Goal: Obtain resource: Download file/media

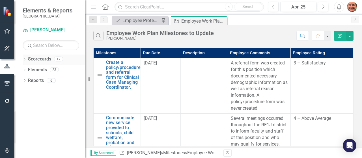
click at [30, 59] on link "Scorecards" at bounding box center [39, 59] width 23 height 7
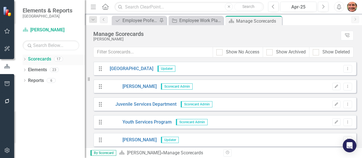
click at [25, 59] on icon "Dropdown" at bounding box center [25, 59] width 4 height 3
click at [29, 70] on icon "Dropdown" at bounding box center [27, 69] width 4 height 3
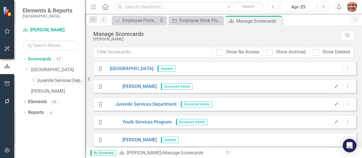
click at [34, 81] on icon "Dropdown" at bounding box center [33, 80] width 4 height 3
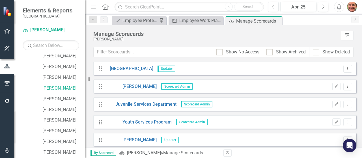
scroll to position [53, 0]
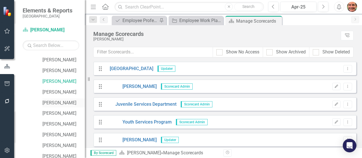
click at [68, 102] on link "[PERSON_NAME]" at bounding box center [63, 103] width 42 height 7
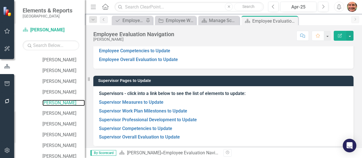
scroll to position [83, 0]
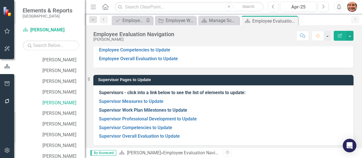
click at [163, 110] on link "Supervisor Work Plan Milestones to Update" at bounding box center [143, 110] width 88 height 5
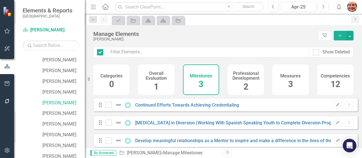
checkbox input "false"
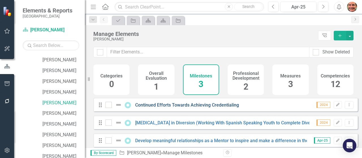
click at [163, 108] on link "Continued Efforts Towards Achieving Credentialing" at bounding box center [187, 104] width 104 height 5
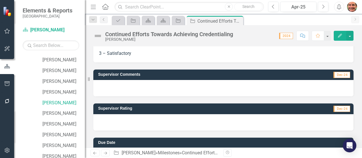
scroll to position [86, 0]
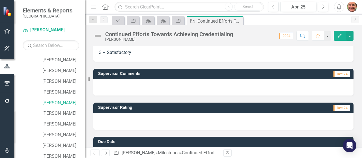
click at [267, 88] on div at bounding box center [223, 87] width 260 height 16
click at [249, 86] on div at bounding box center [223, 87] width 260 height 16
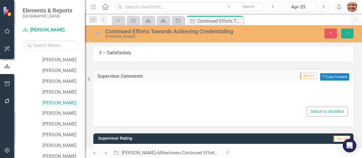
click at [201, 95] on div at bounding box center [223, 96] width 249 height 18
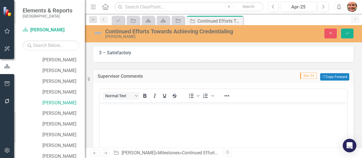
scroll to position [0, 0]
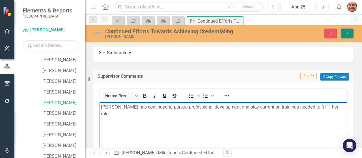
click at [348, 37] on button "Save" at bounding box center [347, 34] width 12 height 10
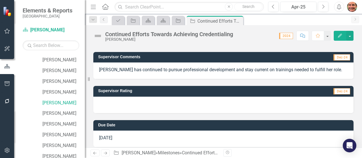
scroll to position [104, 0]
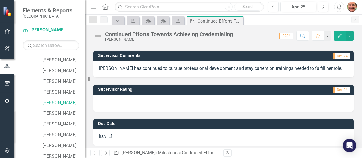
click at [246, 104] on div at bounding box center [223, 103] width 260 height 16
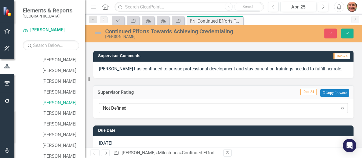
click at [232, 109] on div "Not Defined" at bounding box center [220, 108] width 235 height 7
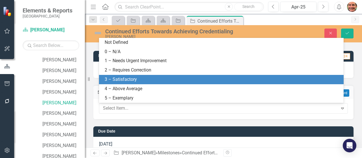
click at [200, 78] on div "3 – Satisfactory" at bounding box center [223, 79] width 236 height 7
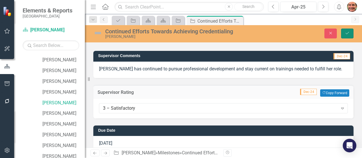
click at [346, 33] on icon "Save" at bounding box center [347, 33] width 5 height 4
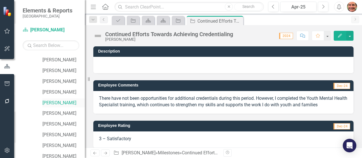
click at [64, 102] on link "[PERSON_NAME]" at bounding box center [63, 103] width 42 height 7
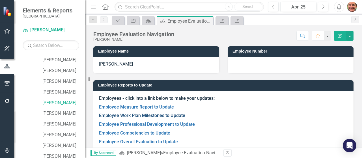
click at [116, 118] on link "Employee Work Plan Milestones to Update" at bounding box center [142, 115] width 86 height 5
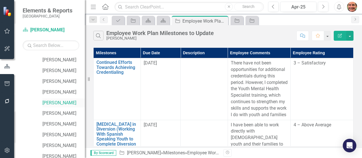
click at [62, 100] on link "[PERSON_NAME]" at bounding box center [63, 103] width 42 height 7
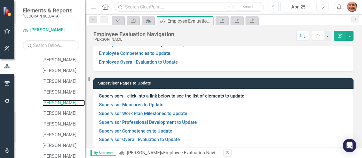
scroll to position [84, 0]
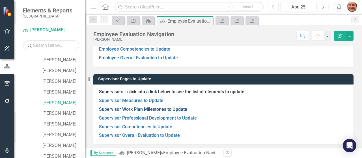
click at [153, 108] on link "Supervisor Work Plan Milestones to Update" at bounding box center [143, 109] width 88 height 5
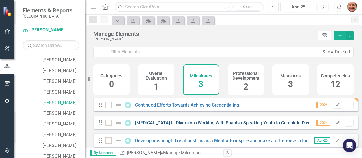
click at [166, 126] on link "[MEDICAL_DATA] in Diversion (Working With Spanish Speaking Youth to Complete Di…" at bounding box center [238, 122] width 206 height 5
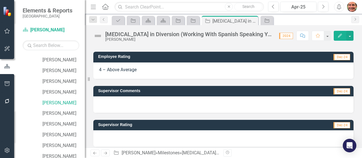
scroll to position [88, 0]
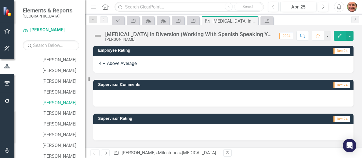
click at [262, 96] on div at bounding box center [223, 98] width 260 height 16
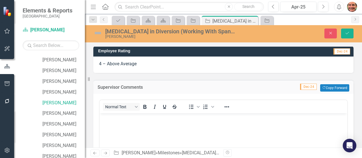
scroll to position [0, 0]
click at [206, 133] on body "Rich Text Area. Press ALT-0 for help." at bounding box center [224, 156] width 248 height 85
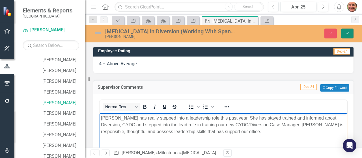
click at [346, 36] on button "Save" at bounding box center [347, 34] width 12 height 10
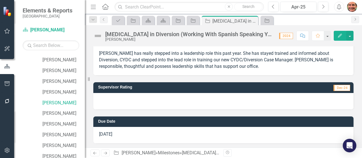
scroll to position [134, 0]
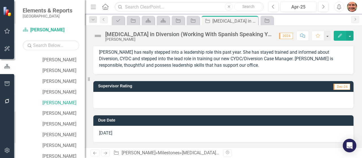
click at [286, 101] on div at bounding box center [223, 100] width 260 height 16
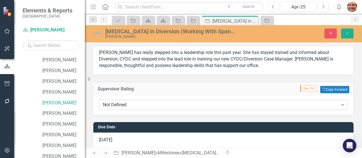
click at [277, 104] on div "Not Defined" at bounding box center [220, 105] width 235 height 7
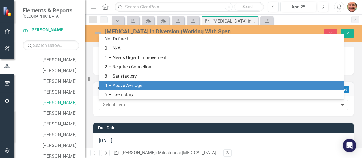
click at [243, 87] on div "4 – Above Average" at bounding box center [223, 86] width 236 height 7
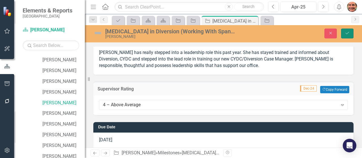
click at [349, 36] on button "Save" at bounding box center [347, 34] width 12 height 10
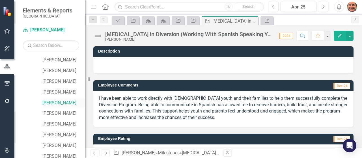
click at [63, 101] on link "[PERSON_NAME]" at bounding box center [63, 103] width 42 height 7
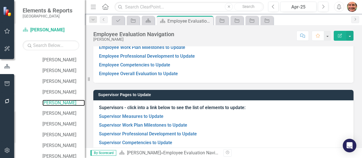
scroll to position [86, 0]
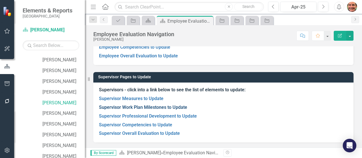
click at [164, 105] on link "Supervisor Work Plan Milestones to Update" at bounding box center [143, 107] width 88 height 5
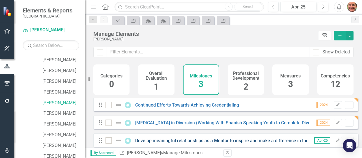
click at [159, 144] on link "Develop meaningful relationships as a Mentor to inspire and make a difference i…" at bounding box center [256, 140] width 242 height 5
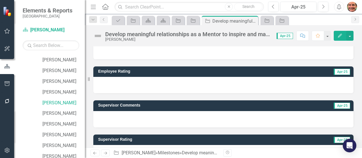
scroll to position [50, 0]
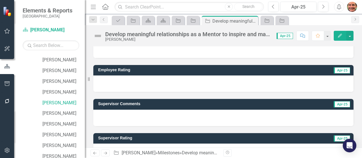
click at [243, 115] on div at bounding box center [223, 118] width 260 height 16
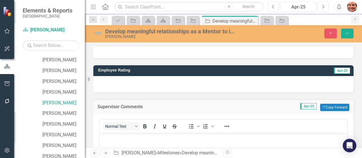
scroll to position [0, 0]
click at [204, 139] on p "Rich Text Area. Press ALT-0 for help." at bounding box center [223, 137] width 245 height 7
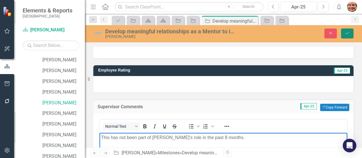
click at [344, 31] on button "Save" at bounding box center [347, 34] width 12 height 10
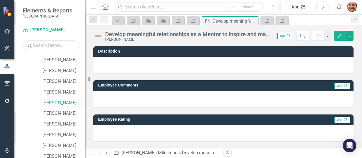
click at [70, 102] on link "[PERSON_NAME]" at bounding box center [63, 103] width 42 height 7
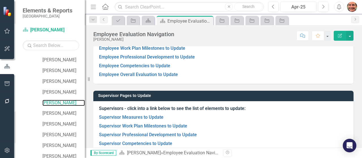
scroll to position [86, 0]
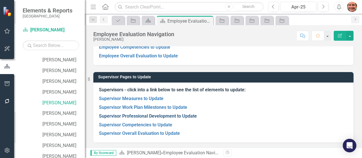
click at [168, 114] on link "Supervisor Professional Development to Update" at bounding box center [148, 116] width 98 height 5
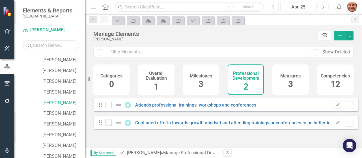
checkbox input "false"
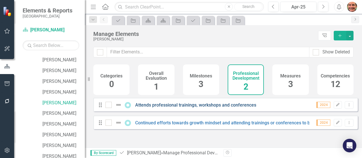
click at [189, 108] on link "Attends professional trainings, workshops and conferences" at bounding box center [195, 104] width 121 height 5
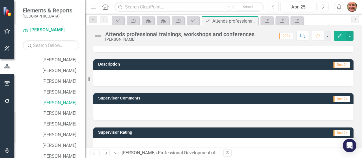
scroll to position [82, 0]
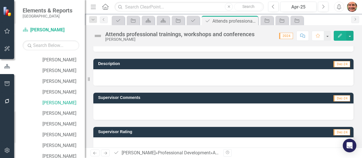
click at [219, 79] on div at bounding box center [223, 77] width 260 height 16
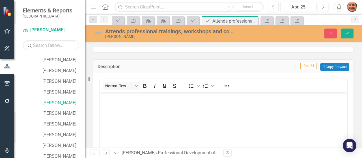
scroll to position [0, 0]
click at [184, 103] on body "Rich Text Area. Press ALT-0 for help." at bounding box center [224, 135] width 248 height 85
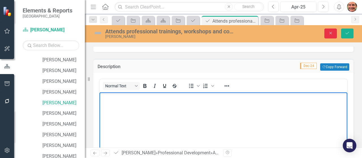
click at [328, 34] on button "Close" at bounding box center [331, 34] width 12 height 10
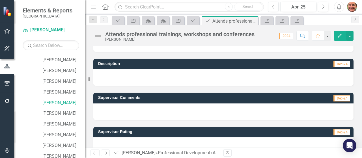
click at [186, 115] on div at bounding box center [223, 112] width 260 height 16
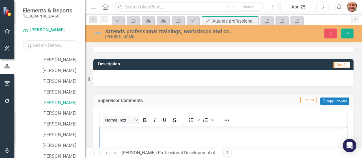
click at [166, 134] on p "Rich Text Area. Press ALT-0 for help." at bounding box center [223, 131] width 245 height 7
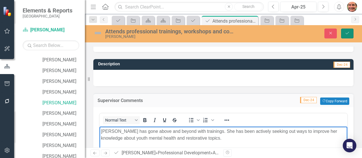
click at [351, 37] on button "Save" at bounding box center [347, 34] width 12 height 10
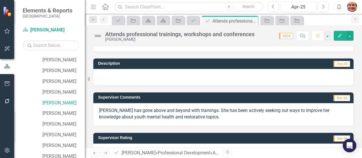
scroll to position [99, 0]
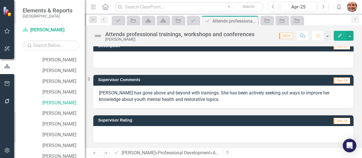
click at [230, 130] on div at bounding box center [223, 134] width 260 height 16
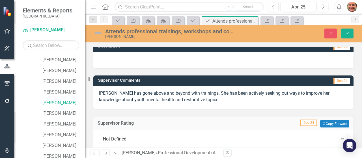
scroll to position [106, 0]
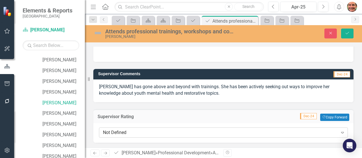
click at [312, 132] on div "Not Defined" at bounding box center [220, 133] width 235 height 7
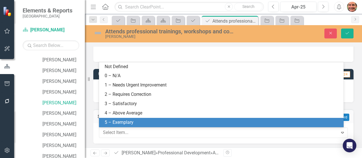
click at [268, 121] on div "5 – Exemplary" at bounding box center [223, 122] width 236 height 7
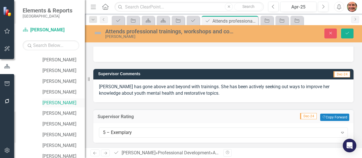
click at [64, 102] on link "[PERSON_NAME]" at bounding box center [63, 103] width 42 height 7
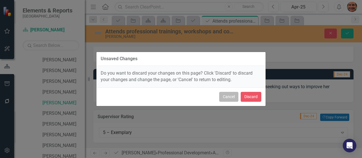
click at [231, 99] on button "Cancel" at bounding box center [228, 97] width 19 height 10
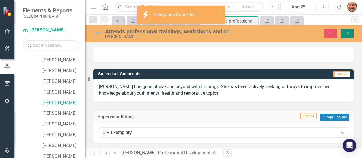
click at [348, 35] on icon "Save" at bounding box center [347, 33] width 5 height 4
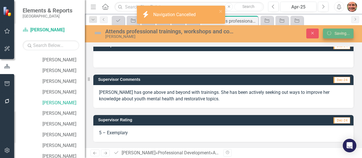
scroll to position [100, 0]
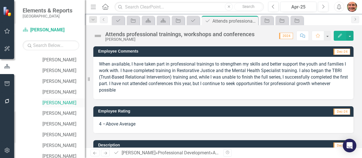
click at [56, 103] on link "[PERSON_NAME]" at bounding box center [63, 103] width 42 height 7
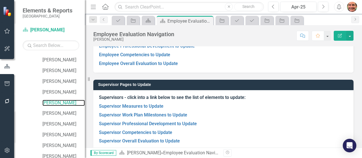
scroll to position [86, 0]
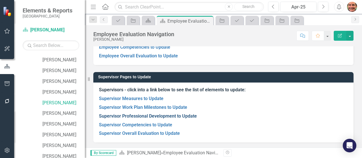
click at [146, 116] on link "Supervisor Professional Development to Update" at bounding box center [148, 116] width 98 height 5
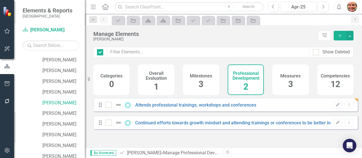
checkbox input "false"
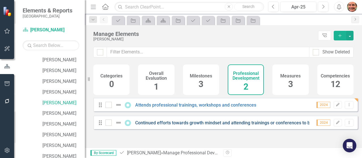
click at [223, 126] on link "Continued efforts towards growth mindset and attending trainings or conferences…" at bounding box center [249, 122] width 229 height 5
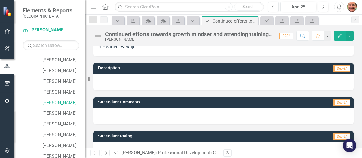
scroll to position [77, 0]
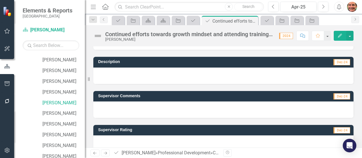
click at [251, 109] on div at bounding box center [223, 110] width 260 height 16
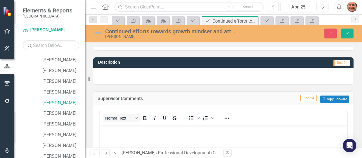
scroll to position [0, 0]
click at [212, 132] on p "Rich Text Area. Press ALT-0 for help." at bounding box center [223, 129] width 245 height 7
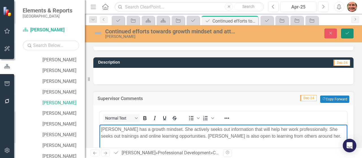
click at [350, 35] on icon "Save" at bounding box center [347, 33] width 5 height 4
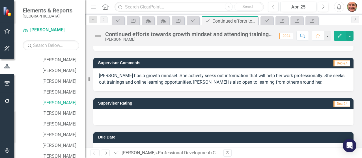
scroll to position [117, 0]
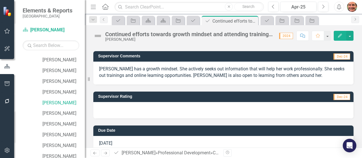
click at [270, 113] on div at bounding box center [223, 110] width 260 height 16
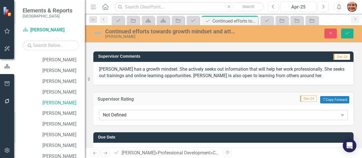
click at [236, 113] on div "Not Defined" at bounding box center [220, 115] width 235 height 7
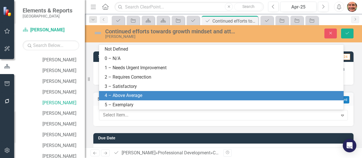
click at [215, 96] on div "4 – Above Average" at bounding box center [223, 96] width 236 height 7
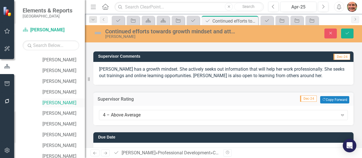
click at [65, 105] on link "[PERSON_NAME]" at bounding box center [63, 103] width 42 height 7
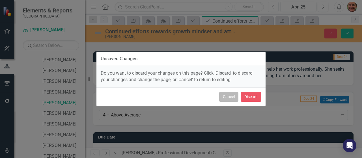
click at [230, 97] on button "Cancel" at bounding box center [228, 97] width 19 height 10
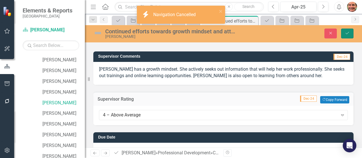
click at [346, 35] on icon "Save" at bounding box center [347, 33] width 5 height 4
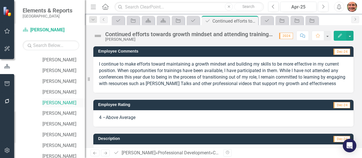
click at [65, 102] on link "[PERSON_NAME]" at bounding box center [63, 103] width 42 height 7
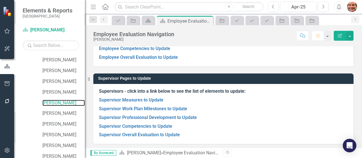
scroll to position [86, 0]
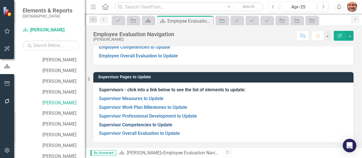
click at [161, 125] on link "Supervisor Competencies to Update" at bounding box center [135, 124] width 73 height 5
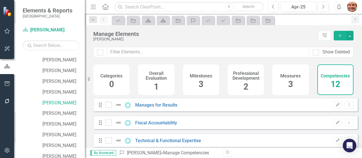
checkbox input "false"
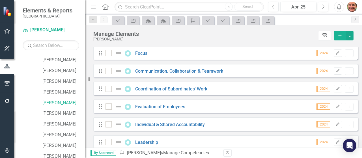
scroll to position [168, 0]
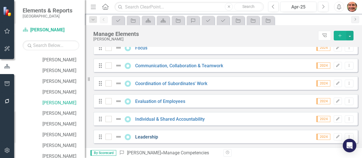
click at [144, 136] on link "Leadership" at bounding box center [146, 136] width 23 height 5
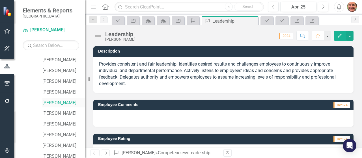
click at [65, 105] on link "[PERSON_NAME]" at bounding box center [63, 103] width 42 height 7
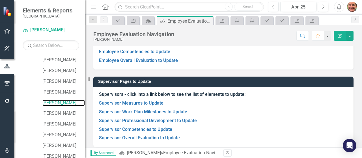
scroll to position [86, 0]
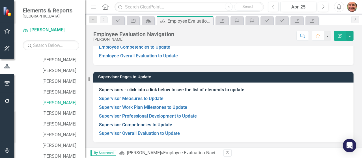
click at [130, 124] on link "Supervisor Competencies to Update" at bounding box center [135, 124] width 73 height 5
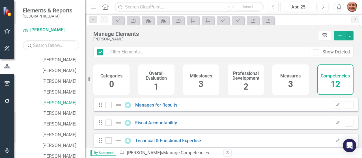
checkbox input "false"
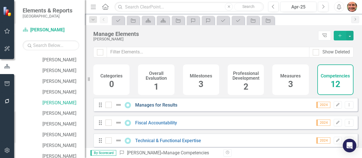
click at [151, 108] on link "Manages for Results" at bounding box center [156, 104] width 42 height 5
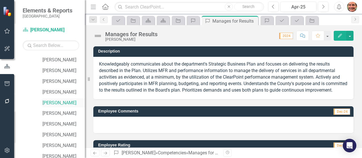
click at [59, 102] on link "[PERSON_NAME]" at bounding box center [63, 103] width 42 height 7
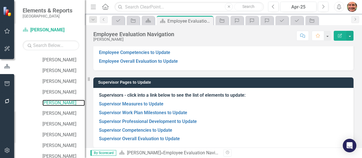
scroll to position [86, 0]
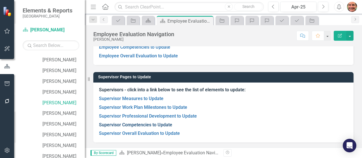
click at [144, 125] on link "Supervisor Competencies to Update" at bounding box center [135, 124] width 73 height 5
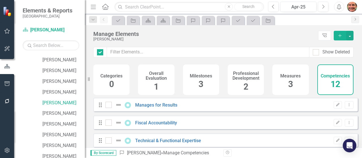
checkbox input "false"
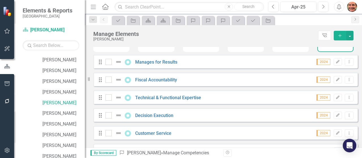
scroll to position [45, 0]
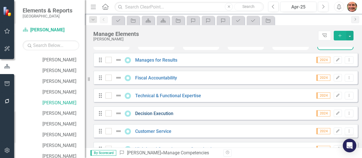
click at [150, 116] on link "Decision Execution" at bounding box center [154, 113] width 38 height 5
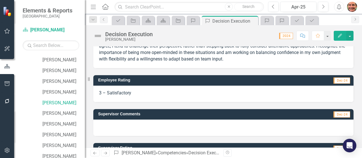
scroll to position [94, 0]
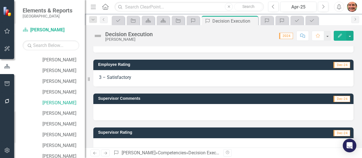
click at [275, 115] on div at bounding box center [223, 112] width 260 height 16
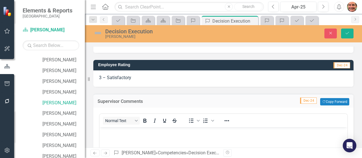
scroll to position [0, 0]
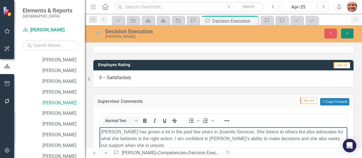
click at [350, 35] on icon "Save" at bounding box center [347, 33] width 5 height 4
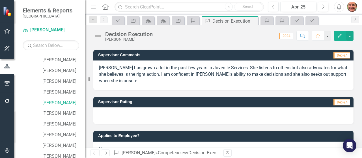
scroll to position [140, 0]
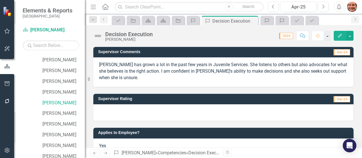
click at [281, 112] on div at bounding box center [223, 112] width 260 height 16
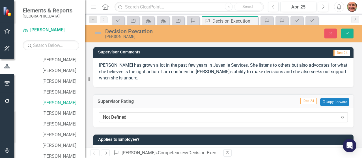
click at [259, 121] on div "Not Defined Expand" at bounding box center [223, 117] width 249 height 10
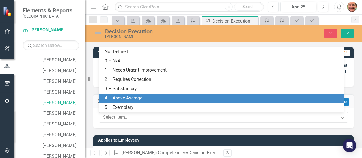
click at [237, 100] on div "4 – Above Average" at bounding box center [223, 98] width 236 height 7
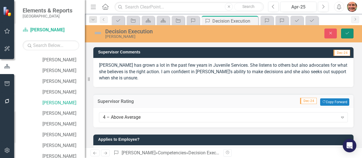
click at [344, 34] on button "Save" at bounding box center [347, 34] width 12 height 10
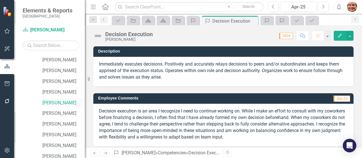
click at [70, 101] on link "[PERSON_NAME]" at bounding box center [63, 103] width 42 height 7
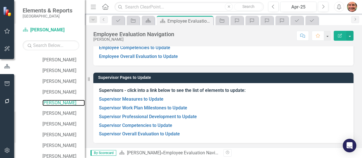
scroll to position [86, 0]
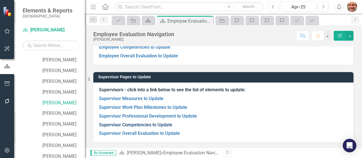
click at [149, 123] on link "Supervisor Competencies to Update" at bounding box center [135, 124] width 73 height 5
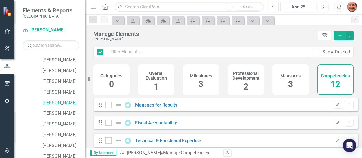
checkbox input "false"
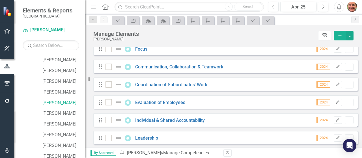
scroll to position [163, 0]
click at [163, 69] on link "Communication, Collaboration & Teamwork" at bounding box center [179, 66] width 88 height 5
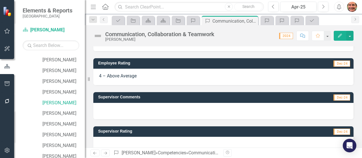
scroll to position [139, 0]
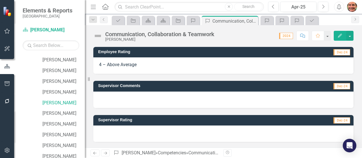
click at [264, 99] on div at bounding box center [223, 100] width 260 height 16
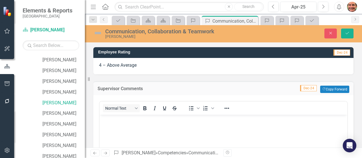
scroll to position [0, 0]
click at [206, 124] on body "Rich Text Area. Press ALT-0 for help." at bounding box center [224, 157] width 248 height 85
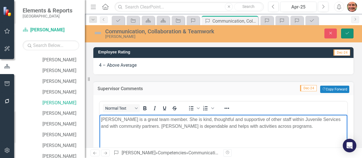
click at [348, 34] on icon "Save" at bounding box center [347, 33] width 5 height 4
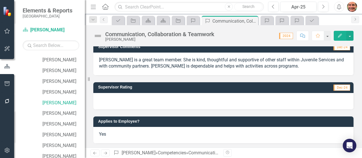
scroll to position [179, 0]
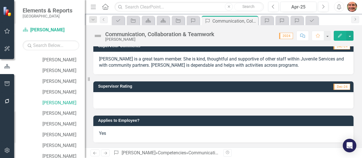
click at [271, 101] on div at bounding box center [223, 100] width 260 height 16
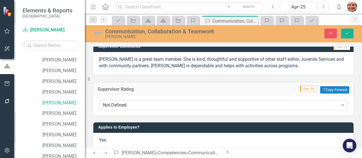
click at [258, 109] on div "Not Defined Expand" at bounding box center [223, 105] width 249 height 10
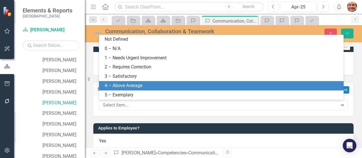
click at [229, 89] on div "4 – Above Average" at bounding box center [223, 86] width 236 height 7
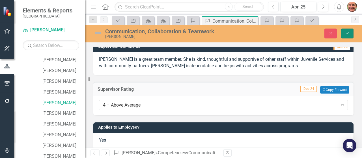
click at [351, 32] on button "Save" at bounding box center [347, 34] width 12 height 10
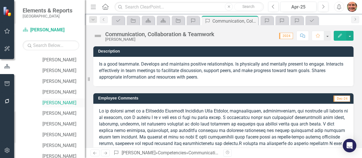
click at [70, 101] on link "[PERSON_NAME]" at bounding box center [63, 103] width 42 height 7
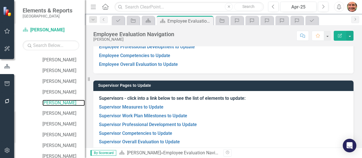
scroll to position [86, 0]
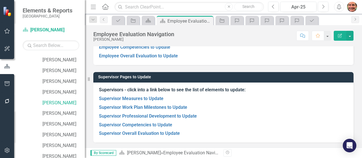
click at [156, 122] on p "Supervisor Competencies to Update" at bounding box center [223, 125] width 249 height 9
click at [155, 124] on link "Supervisor Competencies to Update" at bounding box center [135, 124] width 73 height 5
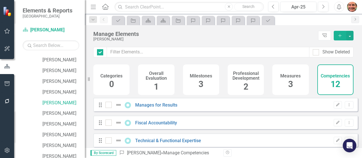
checkbox input "false"
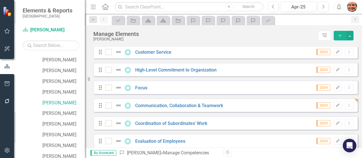
scroll to position [129, 0]
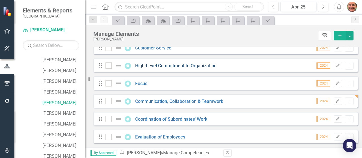
click at [165, 69] on link "High-Level Commitment to Organization" at bounding box center [176, 65] width 82 height 5
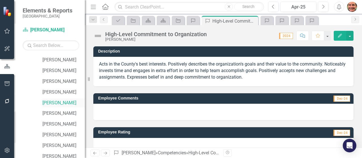
click at [64, 102] on link "[PERSON_NAME]" at bounding box center [63, 103] width 42 height 7
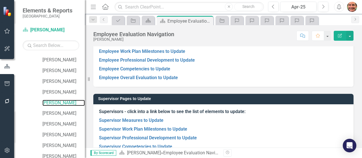
scroll to position [86, 0]
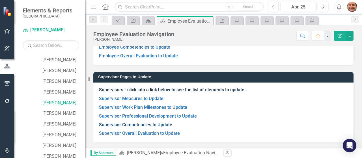
click at [164, 125] on link "Supervisor Competencies to Update" at bounding box center [135, 124] width 73 height 5
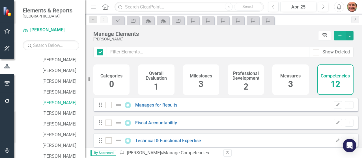
checkbox input "false"
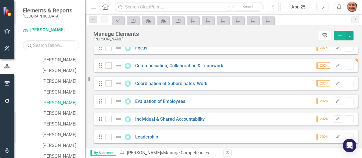
scroll to position [168, 0]
click at [142, 138] on link "Leadership" at bounding box center [146, 136] width 23 height 5
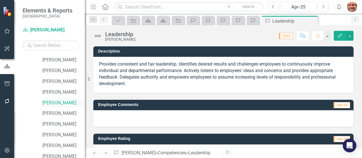
click at [67, 102] on link "[PERSON_NAME]" at bounding box center [63, 103] width 42 height 7
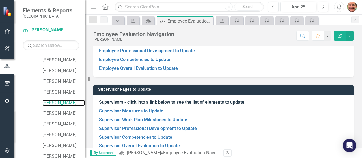
scroll to position [86, 0]
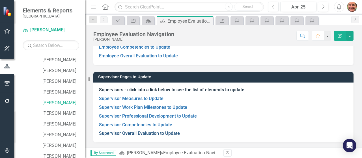
click at [169, 135] on link "Supervisor Overall Evaluation to Update" at bounding box center [139, 133] width 81 height 5
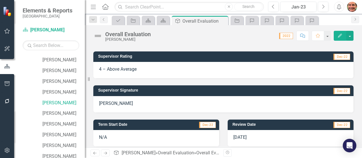
scroll to position [279, 0]
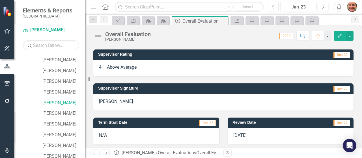
click at [117, 99] on p "[PERSON_NAME]" at bounding box center [223, 102] width 249 height 7
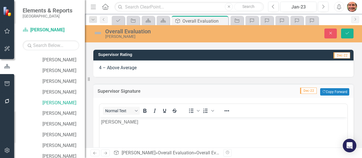
scroll to position [0, 0]
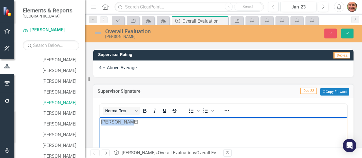
drag, startPoint x: 134, startPoint y: 125, endPoint x: 99, endPoint y: 119, distance: 35.1
click at [100, 119] on html "[PERSON_NAME]" at bounding box center [224, 159] width 248 height 85
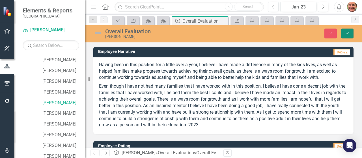
click at [347, 34] on icon "Save" at bounding box center [347, 33] width 5 height 4
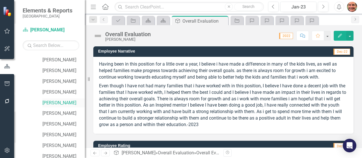
click at [69, 106] on link "[PERSON_NAME]" at bounding box center [63, 103] width 42 height 7
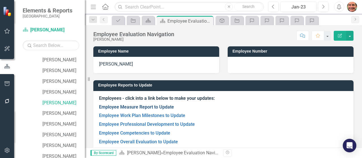
click at [125, 108] on link "Employee Measure Report to Update" at bounding box center [136, 106] width 75 height 5
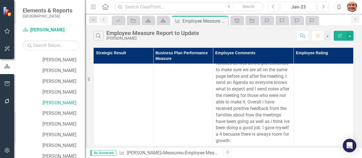
scroll to position [16, 0]
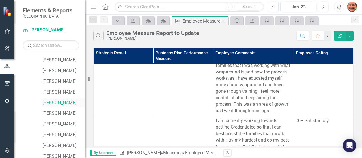
click at [61, 104] on link "[PERSON_NAME]" at bounding box center [63, 103] width 42 height 7
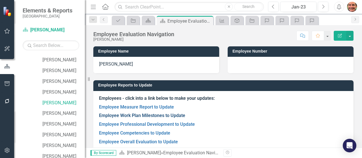
click at [120, 115] on link "Employee Work Plan Milestones to Update" at bounding box center [142, 115] width 86 height 5
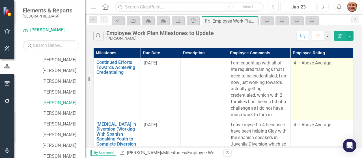
click at [300, 90] on td "4 – Above Average" at bounding box center [322, 89] width 63 height 62
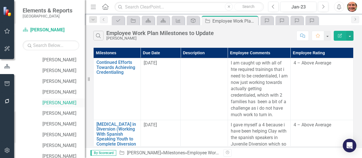
click at [66, 102] on link "[PERSON_NAME]" at bounding box center [63, 103] width 42 height 7
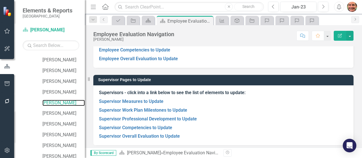
scroll to position [86, 0]
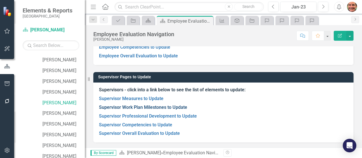
click at [156, 108] on link "Supervisor Work Plan Milestones to Update" at bounding box center [143, 107] width 88 height 5
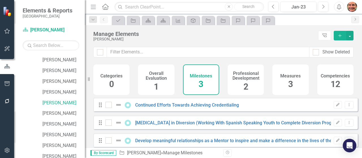
checkbox input "false"
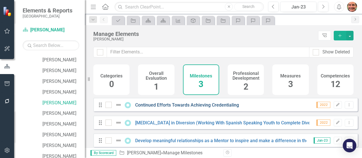
click at [203, 108] on link "Continued Efforts Towards Achieving Credentialing" at bounding box center [187, 104] width 104 height 5
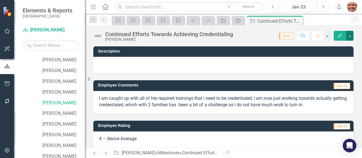
click at [350, 37] on button "button" at bounding box center [350, 36] width 7 height 10
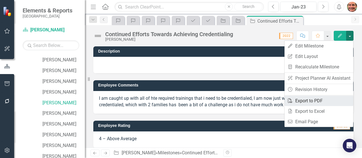
click at [306, 102] on link "PDF Export to PDF" at bounding box center [319, 101] width 69 height 10
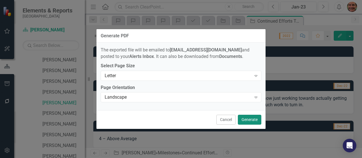
click at [253, 121] on button "Generate" at bounding box center [249, 120] width 23 height 10
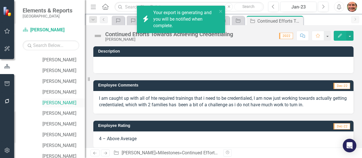
click at [55, 103] on link "[PERSON_NAME]" at bounding box center [63, 103] width 42 height 7
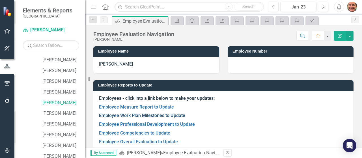
click at [126, 117] on link "Employee Work Plan Milestones to Update" at bounding box center [142, 115] width 86 height 5
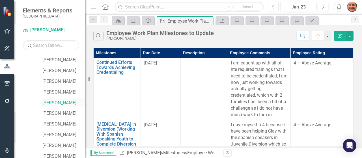
click at [67, 102] on link "[PERSON_NAME]" at bounding box center [63, 103] width 42 height 7
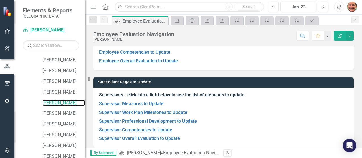
scroll to position [83, 0]
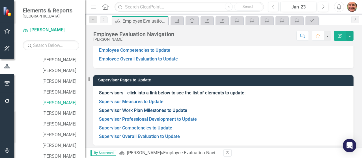
click at [165, 111] on link "Supervisor Work Plan Milestones to Update" at bounding box center [143, 110] width 88 height 5
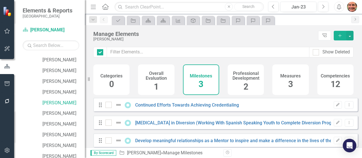
checkbox input "false"
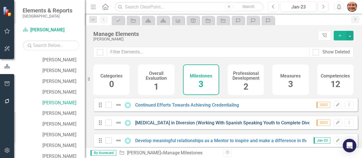
click at [194, 125] on link "[MEDICAL_DATA] in Diversion (Working With Spanish Speaking Youth to Complete Di…" at bounding box center [238, 122] width 206 height 5
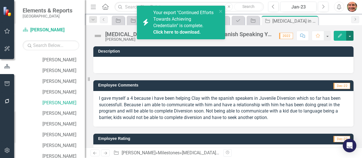
click at [349, 37] on button "button" at bounding box center [350, 36] width 7 height 10
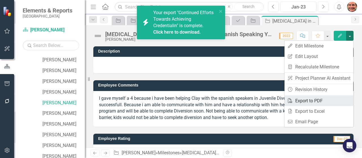
click at [309, 101] on link "PDF Export to PDF" at bounding box center [319, 101] width 69 height 10
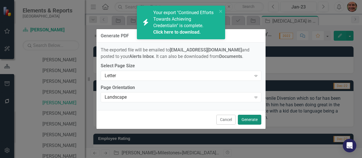
click at [249, 119] on button "Generate" at bounding box center [249, 120] width 23 height 10
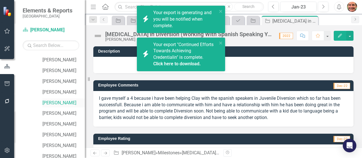
click at [66, 102] on link "[PERSON_NAME]" at bounding box center [63, 103] width 42 height 7
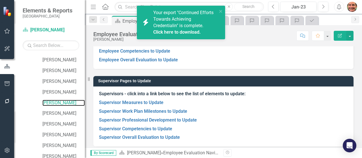
scroll to position [86, 0]
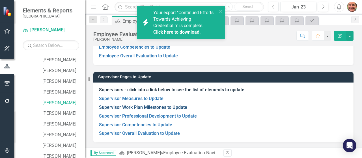
click at [173, 107] on link "Supervisor Work Plan Milestones to Update" at bounding box center [143, 107] width 88 height 5
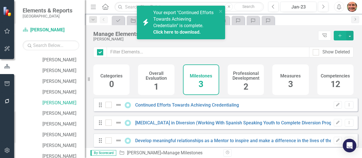
checkbox input "false"
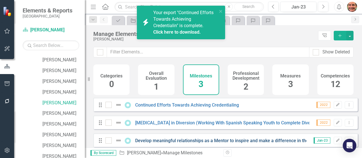
click at [247, 144] on link "Develop meaningful relationships as a Mentor to inspire and make a difference i…" at bounding box center [256, 140] width 242 height 5
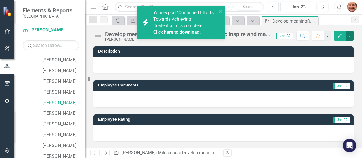
click at [350, 37] on button "button" at bounding box center [350, 36] width 7 height 10
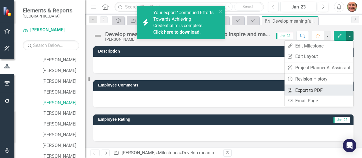
click at [306, 92] on link "PDF Export to PDF" at bounding box center [319, 90] width 69 height 10
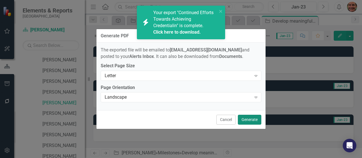
click at [251, 123] on button "Generate" at bounding box center [249, 120] width 23 height 10
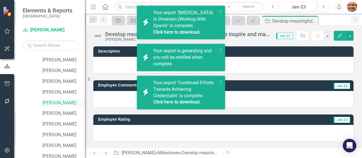
click at [62, 102] on link "[PERSON_NAME]" at bounding box center [63, 103] width 42 height 7
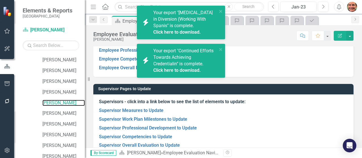
scroll to position [86, 0]
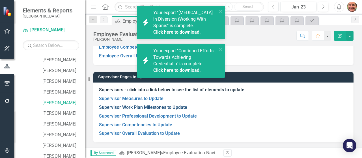
click at [179, 108] on link "Supervisor Work Plan Milestones to Update" at bounding box center [143, 107] width 88 height 5
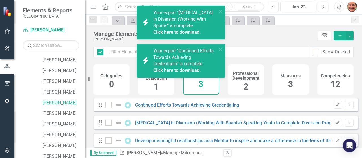
checkbox input "false"
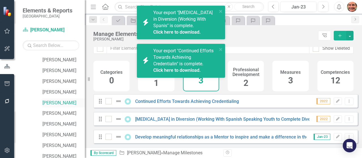
click at [70, 102] on link "[PERSON_NAME]" at bounding box center [63, 103] width 42 height 7
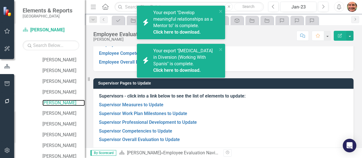
scroll to position [86, 0]
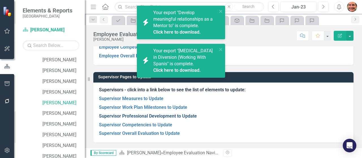
click at [148, 116] on link "Supervisor Professional Development to Update" at bounding box center [148, 116] width 98 height 5
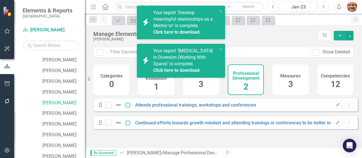
checkbox input "false"
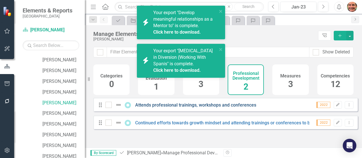
click at [156, 108] on link "Attends professional trainings, workshops and conferences" at bounding box center [195, 104] width 121 height 5
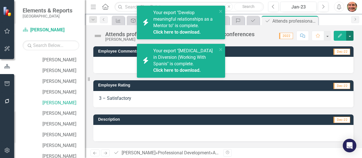
click at [352, 35] on button "button" at bounding box center [350, 36] width 7 height 10
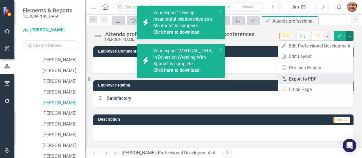
click at [307, 81] on link "PDF Export to PDF" at bounding box center [316, 79] width 75 height 10
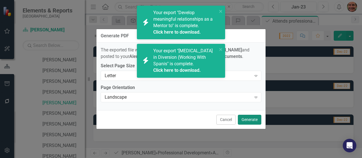
click at [255, 120] on button "Generate" at bounding box center [249, 120] width 23 height 10
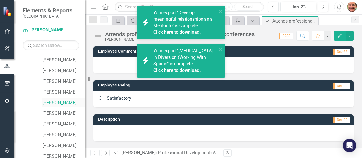
click at [65, 105] on link "[PERSON_NAME]" at bounding box center [63, 103] width 42 height 7
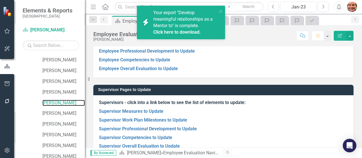
scroll to position [86, 0]
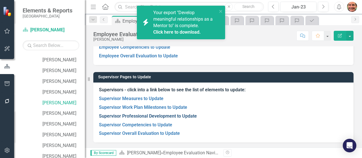
click at [162, 116] on link "Supervisor Professional Development to Update" at bounding box center [148, 116] width 98 height 5
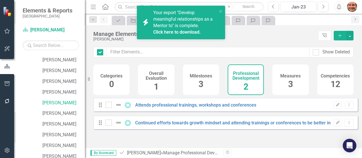
checkbox input "false"
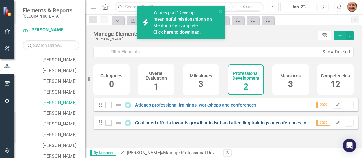
click at [237, 126] on link "Continued efforts towards growth mindset and attending trainings or conferences…" at bounding box center [249, 122] width 229 height 5
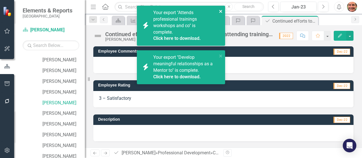
click at [220, 10] on icon "close" at bounding box center [221, 11] width 4 height 5
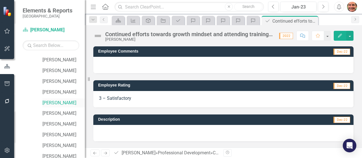
click at [61, 102] on link "[PERSON_NAME]" at bounding box center [63, 103] width 42 height 7
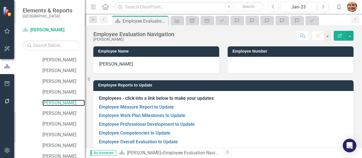
scroll to position [86, 0]
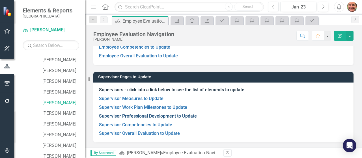
click at [145, 117] on link "Supervisor Professional Development to Update" at bounding box center [148, 116] width 98 height 5
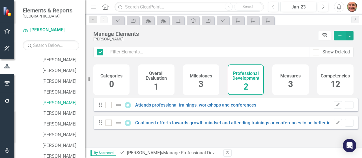
checkbox input "false"
click at [236, 80] on h4 "Professional Development" at bounding box center [245, 76] width 29 height 10
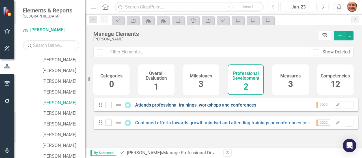
click at [182, 108] on link "Attends professional trainings, workshops and conferences" at bounding box center [195, 104] width 121 height 5
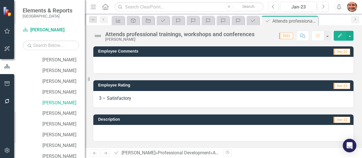
scroll to position [67, 0]
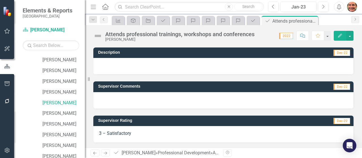
click at [137, 101] on div at bounding box center [223, 100] width 260 height 16
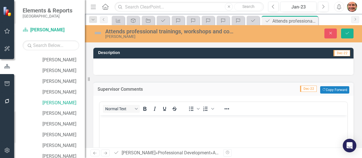
scroll to position [0, 0]
click at [118, 129] on body "Rich Text Area. Press ALT-0 for help." at bounding box center [224, 157] width 248 height 85
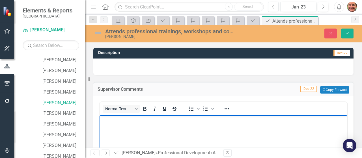
click at [130, 69] on div at bounding box center [223, 67] width 260 height 16
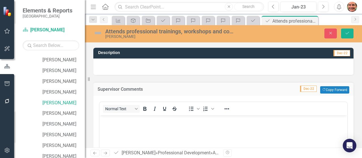
click at [130, 69] on div at bounding box center [223, 67] width 260 height 16
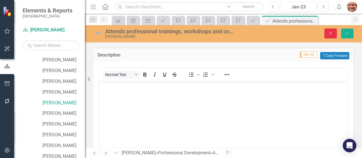
click at [329, 33] on icon "Close" at bounding box center [330, 33] width 5 height 4
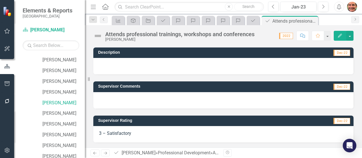
click at [208, 99] on div at bounding box center [223, 100] width 260 height 16
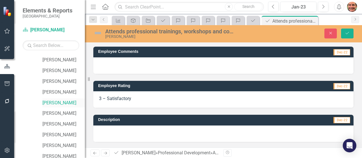
click at [62, 102] on link "[PERSON_NAME]" at bounding box center [63, 103] width 42 height 7
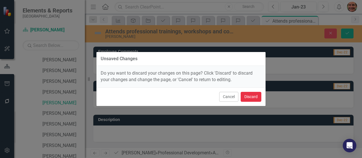
click at [248, 95] on button "Discard" at bounding box center [251, 97] width 21 height 10
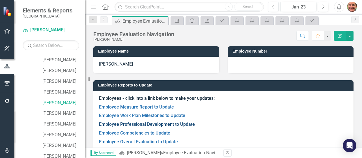
click at [140, 124] on link "Employee Professional Development to Update" at bounding box center [147, 124] width 96 height 5
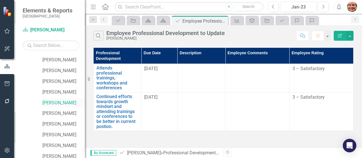
click at [66, 105] on link "[PERSON_NAME]" at bounding box center [63, 103] width 42 height 7
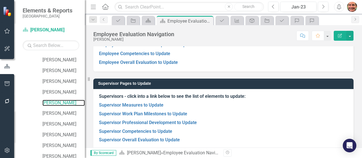
scroll to position [86, 0]
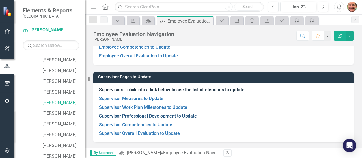
click at [173, 116] on link "Supervisor Professional Development to Update" at bounding box center [148, 116] width 98 height 5
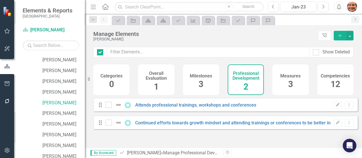
checkbox input "false"
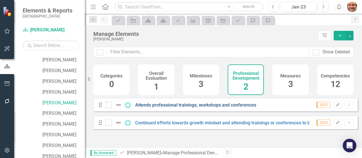
click at [172, 108] on link "Attends professional trainings, workshops and conferences" at bounding box center [195, 104] width 121 height 5
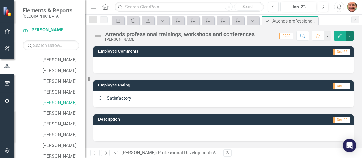
click at [349, 35] on button "button" at bounding box center [350, 36] width 7 height 10
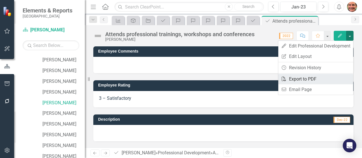
click at [314, 81] on link "PDF Export to PDF" at bounding box center [316, 79] width 75 height 10
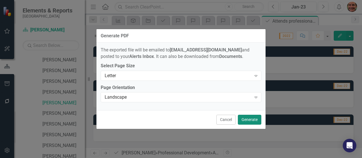
click at [256, 118] on button "Generate" at bounding box center [249, 120] width 23 height 10
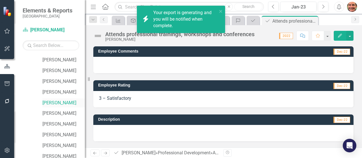
click at [52, 101] on link "[PERSON_NAME]" at bounding box center [63, 103] width 42 height 7
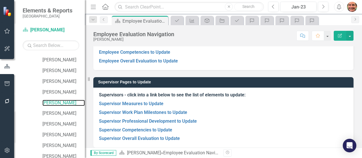
scroll to position [84, 0]
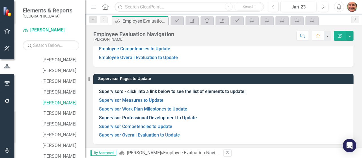
click at [163, 119] on link "Supervisor Professional Development to Update" at bounding box center [148, 117] width 98 height 5
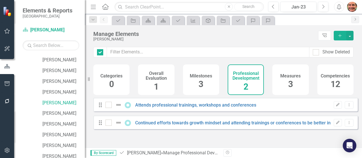
checkbox input "false"
click at [157, 126] on div "Continued efforts towards growth mindset and attending trainings or conferences…" at bounding box center [236, 122] width 260 height 7
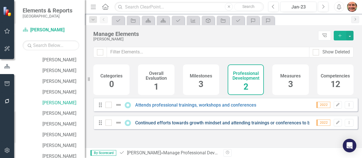
click at [157, 126] on link "Continued efforts towards growth mindset and attending trainings or conferences…" at bounding box center [249, 122] width 229 height 5
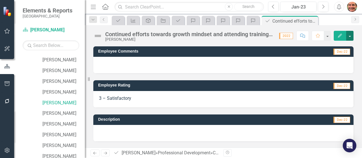
click at [350, 37] on button "button" at bounding box center [350, 36] width 7 height 10
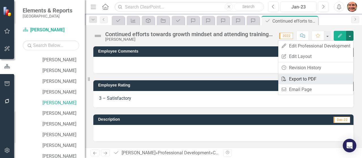
click at [315, 78] on link "PDF Export to PDF" at bounding box center [316, 79] width 75 height 10
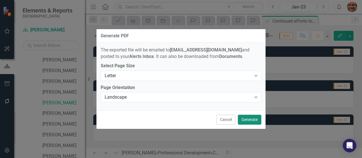
click at [250, 122] on button "Generate" at bounding box center [249, 120] width 23 height 10
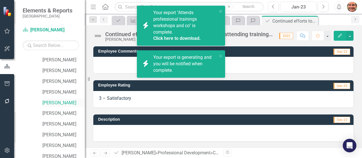
click at [62, 103] on link "[PERSON_NAME]" at bounding box center [63, 103] width 42 height 7
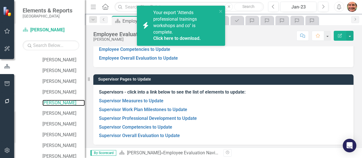
scroll to position [86, 0]
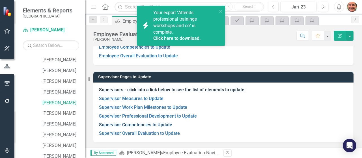
click at [162, 126] on link "Supervisor Competencies to Update" at bounding box center [135, 124] width 73 height 5
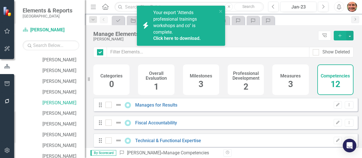
checkbox input "false"
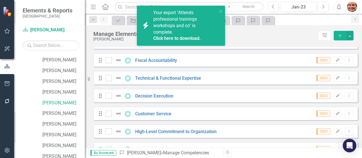
scroll to position [63, 0]
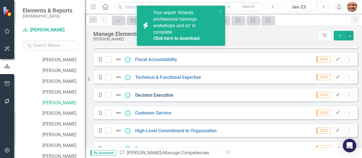
click at [158, 98] on link "Decision Execution" at bounding box center [154, 95] width 38 height 5
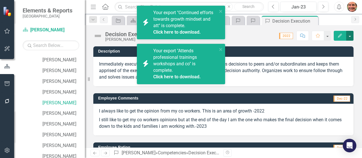
click at [352, 37] on button "button" at bounding box center [350, 36] width 7 height 10
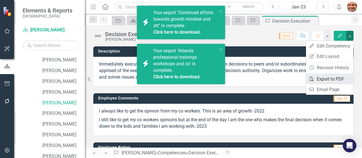
click at [328, 77] on link "PDF Export to PDF" at bounding box center [329, 79] width 47 height 10
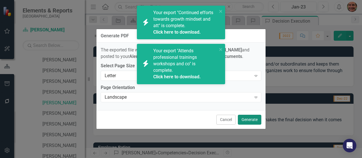
click at [253, 117] on button "Generate" at bounding box center [249, 120] width 23 height 10
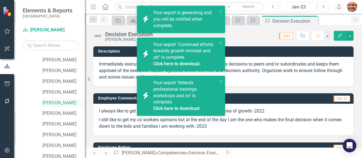
click at [70, 103] on link "[PERSON_NAME]" at bounding box center [63, 103] width 42 height 7
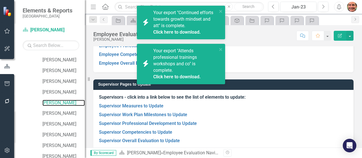
scroll to position [79, 0]
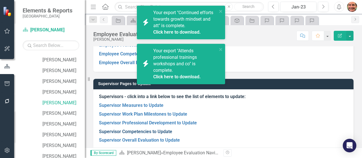
click at [161, 130] on link "Supervisor Competencies to Update" at bounding box center [135, 131] width 73 height 5
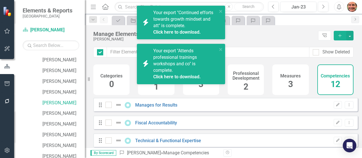
checkbox input "false"
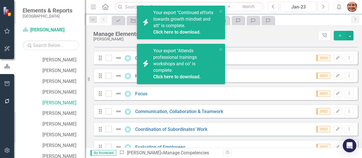
scroll to position [122, 0]
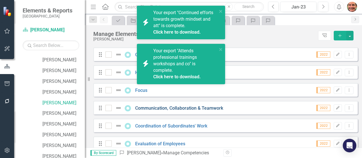
click at [189, 111] on link "Communication, Collaboration & Teamwork" at bounding box center [179, 108] width 88 height 5
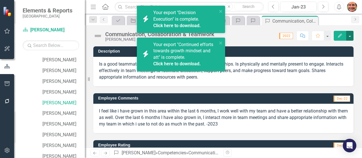
click at [350, 38] on button "button" at bounding box center [350, 36] width 7 height 10
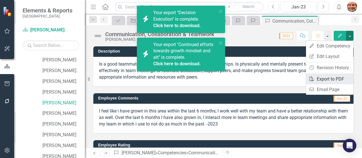
click at [328, 78] on link "PDF Export to PDF" at bounding box center [329, 79] width 47 height 10
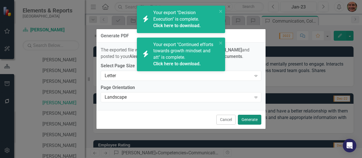
click at [251, 117] on button "Generate" at bounding box center [249, 120] width 23 height 10
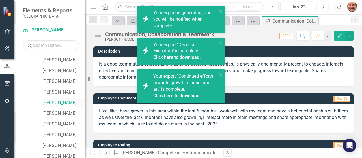
click at [63, 99] on div "[PERSON_NAME]" at bounding box center [63, 103] width 42 height 9
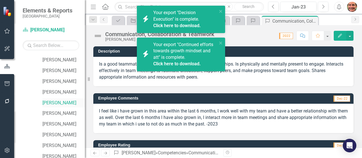
click at [62, 103] on link "[PERSON_NAME]" at bounding box center [63, 103] width 42 height 7
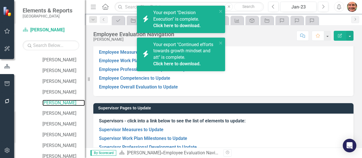
scroll to position [86, 0]
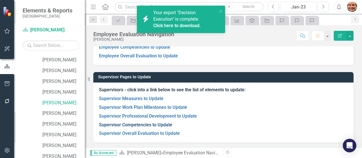
click at [148, 123] on link "Supervisor Competencies to Update" at bounding box center [135, 124] width 73 height 5
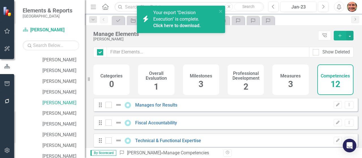
checkbox input "false"
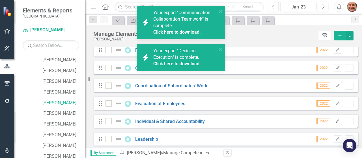
scroll to position [168, 0]
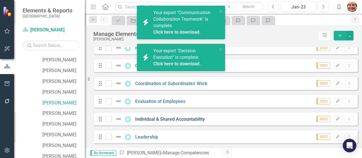
click at [151, 121] on link "Individual & Shared Accountability" at bounding box center [170, 119] width 70 height 5
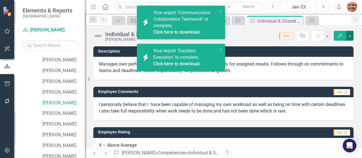
click at [350, 37] on button "button" at bounding box center [350, 36] width 7 height 10
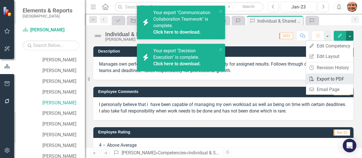
click at [322, 80] on link "PDF Export to PDF" at bounding box center [329, 79] width 47 height 10
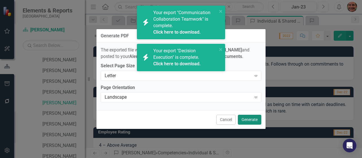
click at [257, 120] on button "Generate" at bounding box center [249, 120] width 23 height 10
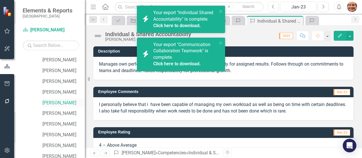
click at [64, 102] on link "[PERSON_NAME]" at bounding box center [63, 103] width 42 height 7
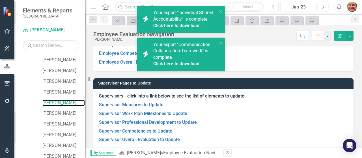
scroll to position [83, 0]
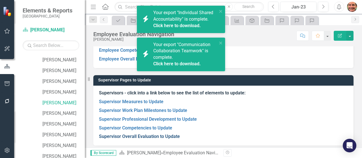
click at [168, 136] on link "Supervisor Overall Evaluation to Update" at bounding box center [139, 136] width 81 height 5
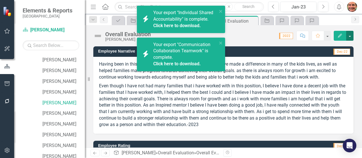
click at [351, 34] on button "button" at bounding box center [350, 36] width 7 height 10
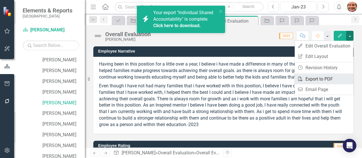
click at [330, 78] on link "PDF Export to PDF" at bounding box center [324, 79] width 59 height 10
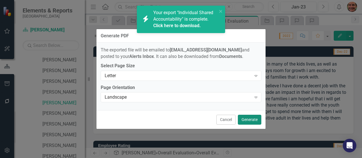
click at [247, 118] on button "Generate" at bounding box center [249, 120] width 23 height 10
